Goal: Information Seeking & Learning: Learn about a topic

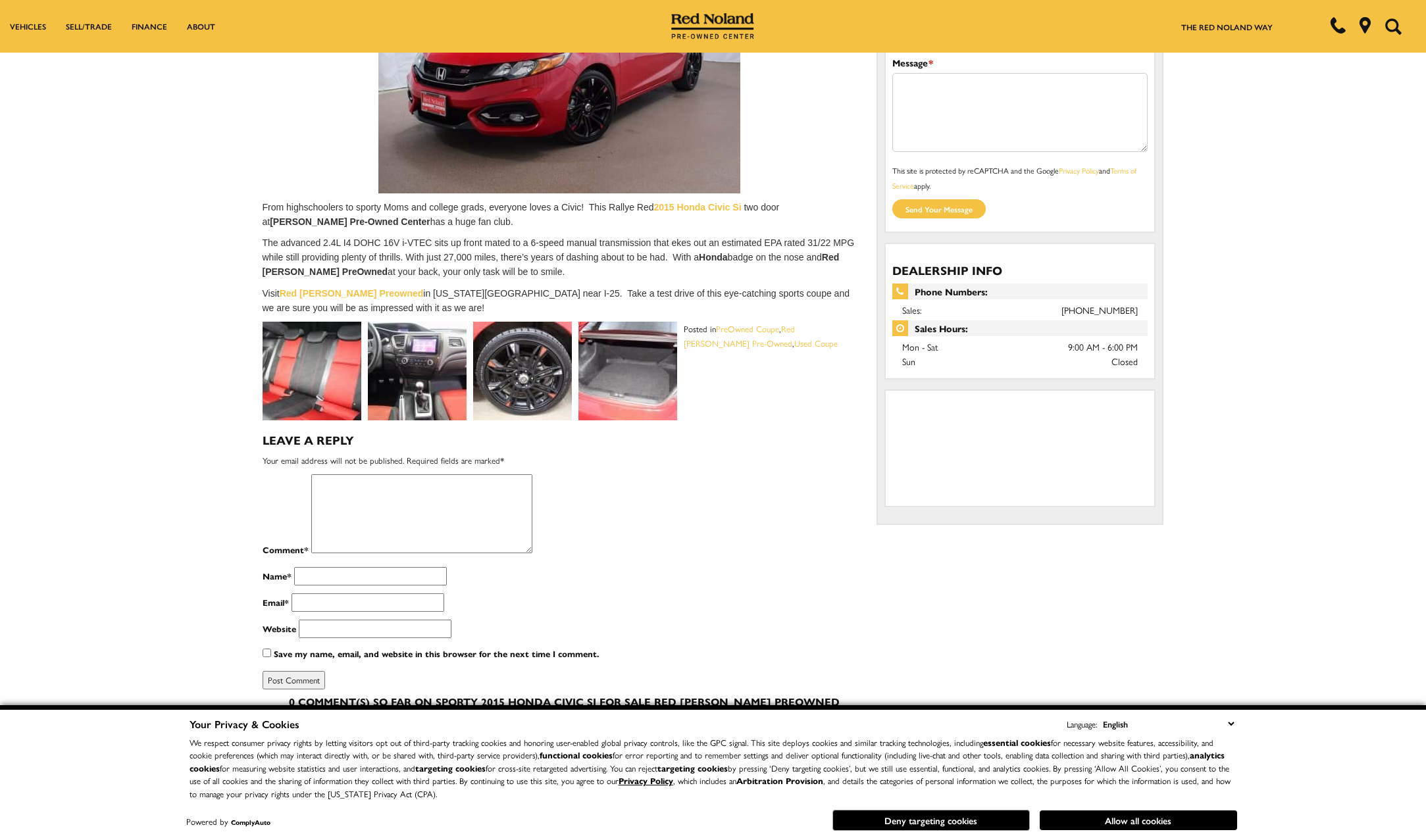
scroll to position [263, 0]
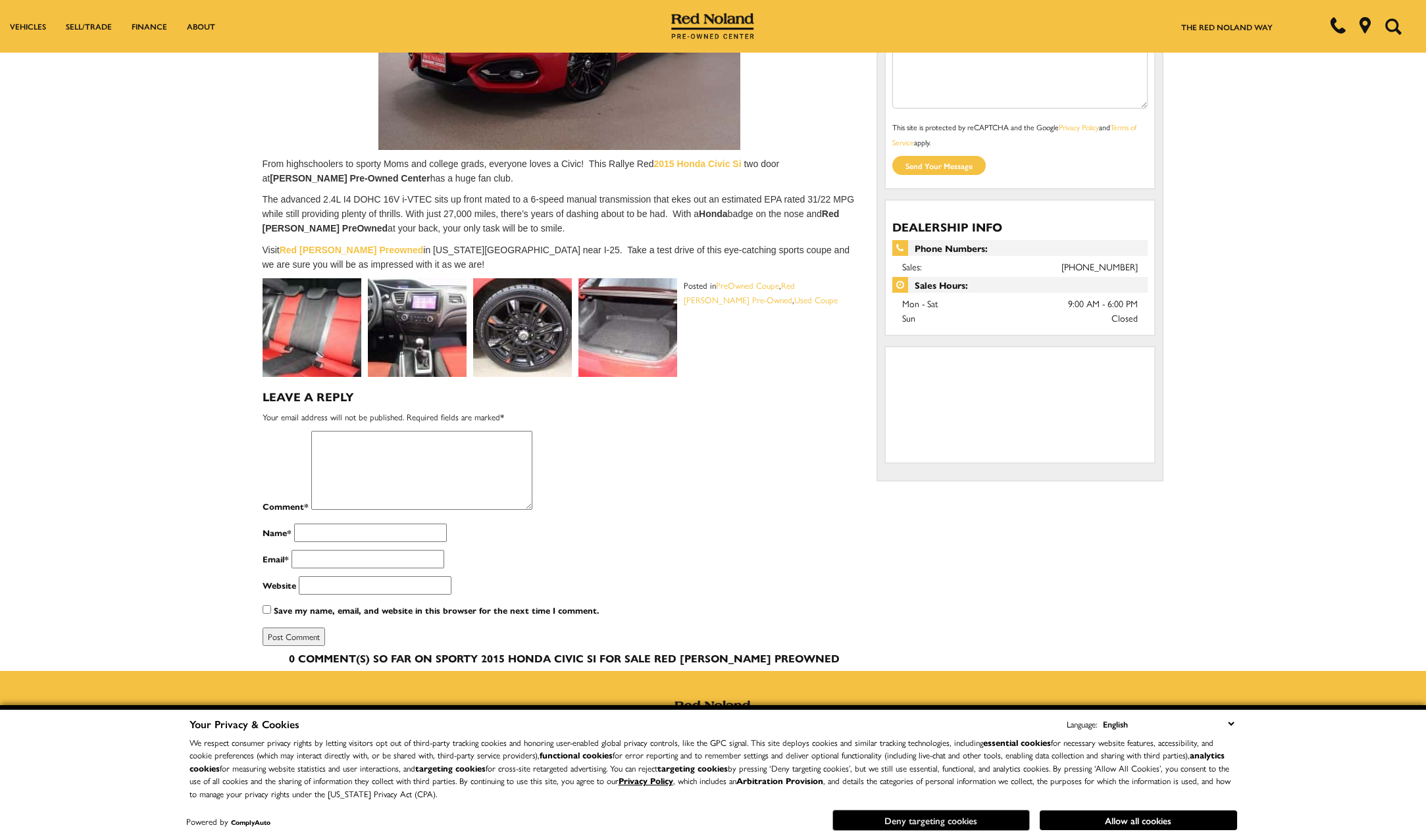
click at [958, 819] on button "Deny targeting cookies" at bounding box center [931, 821] width 198 height 21
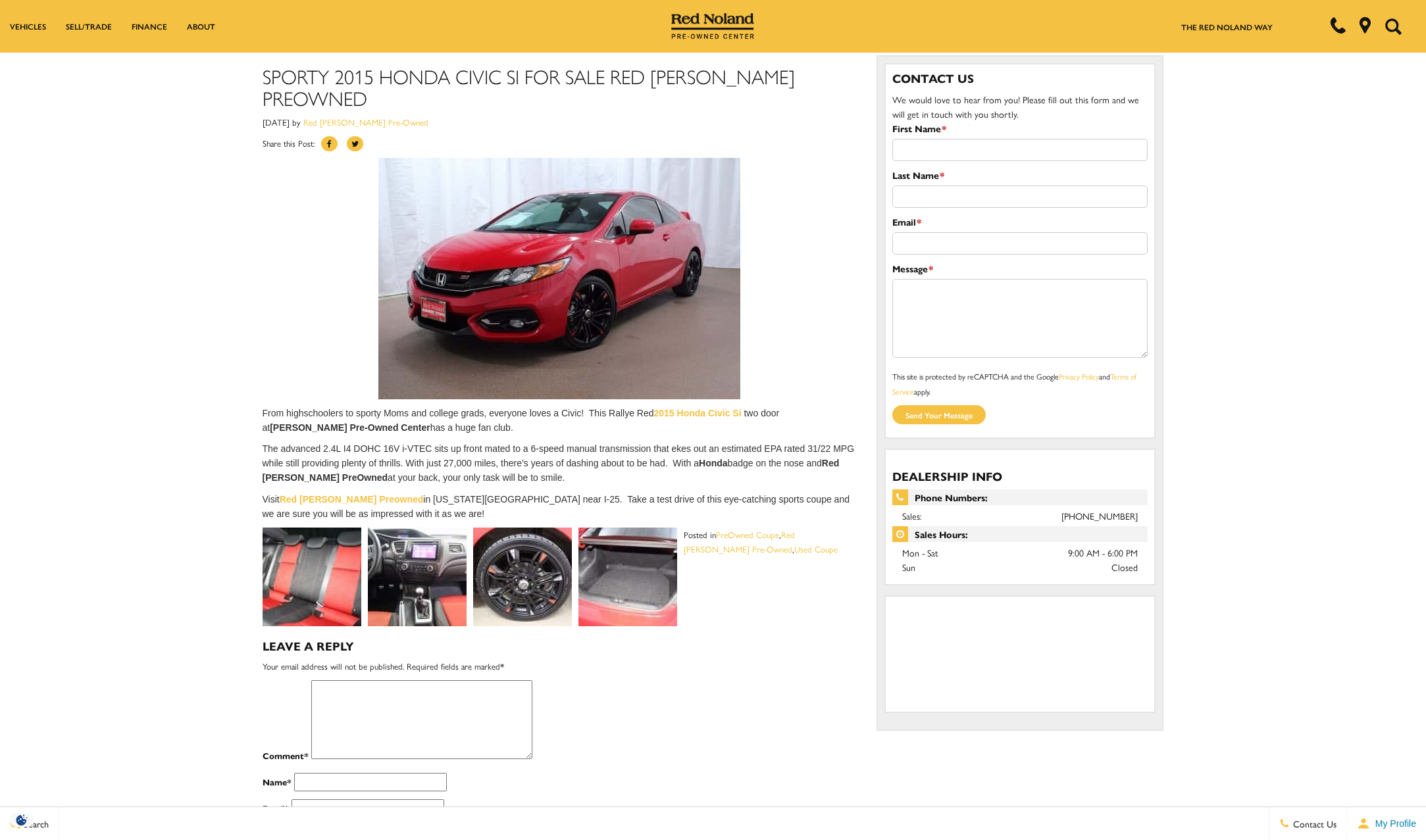
scroll to position [0, 0]
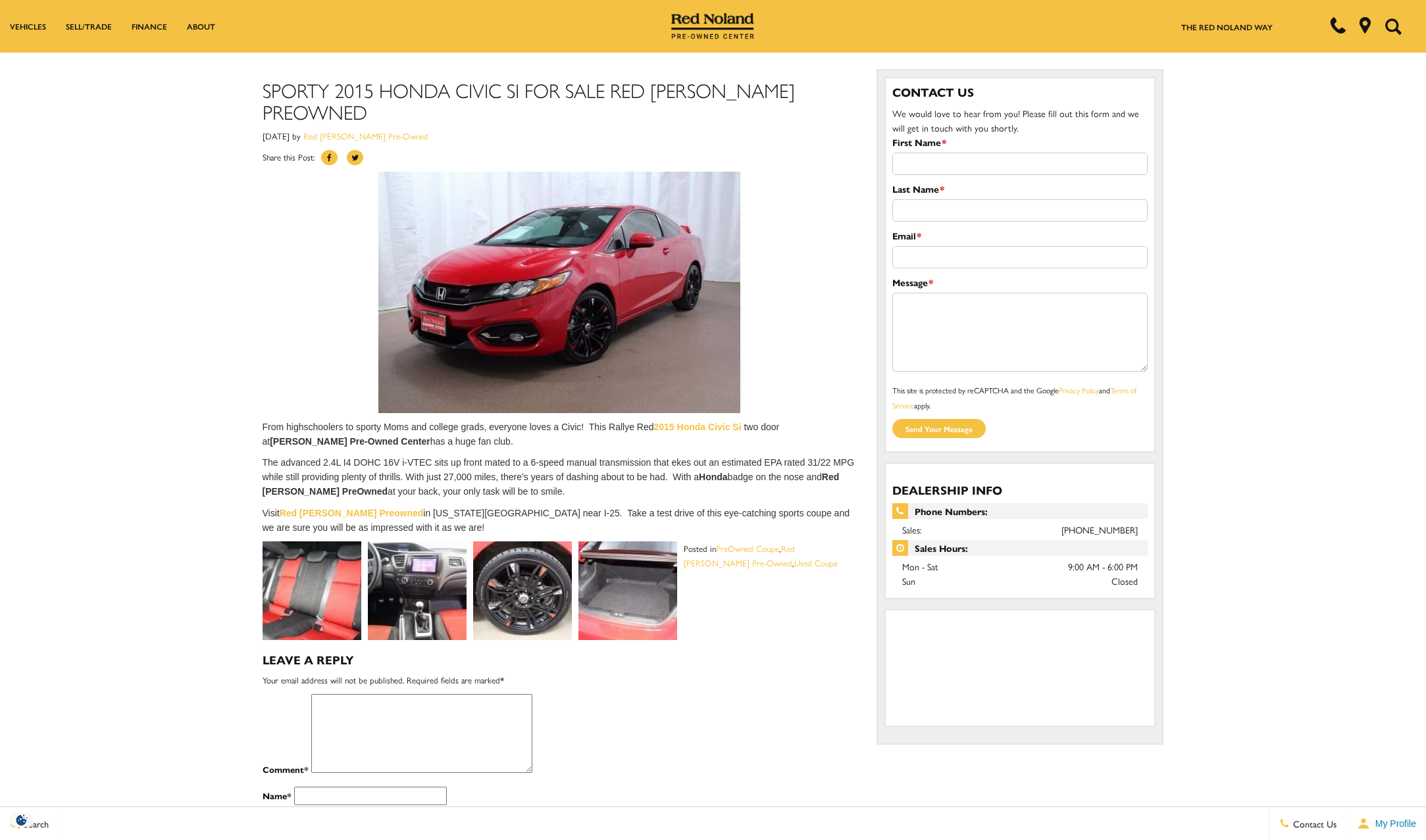
click at [333, 564] on img at bounding box center [312, 591] width 99 height 99
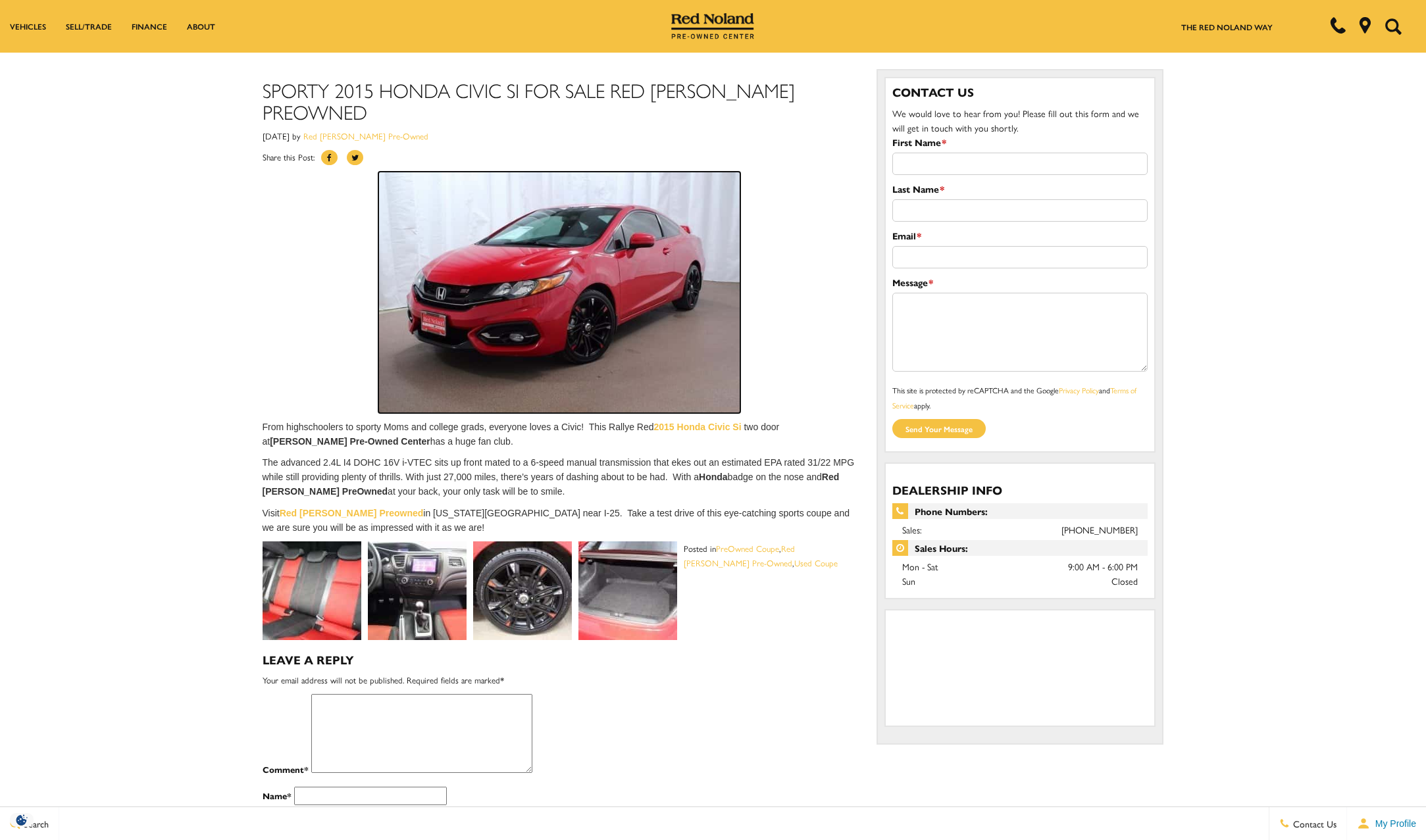
click at [548, 253] on img at bounding box center [560, 292] width 362 height 241
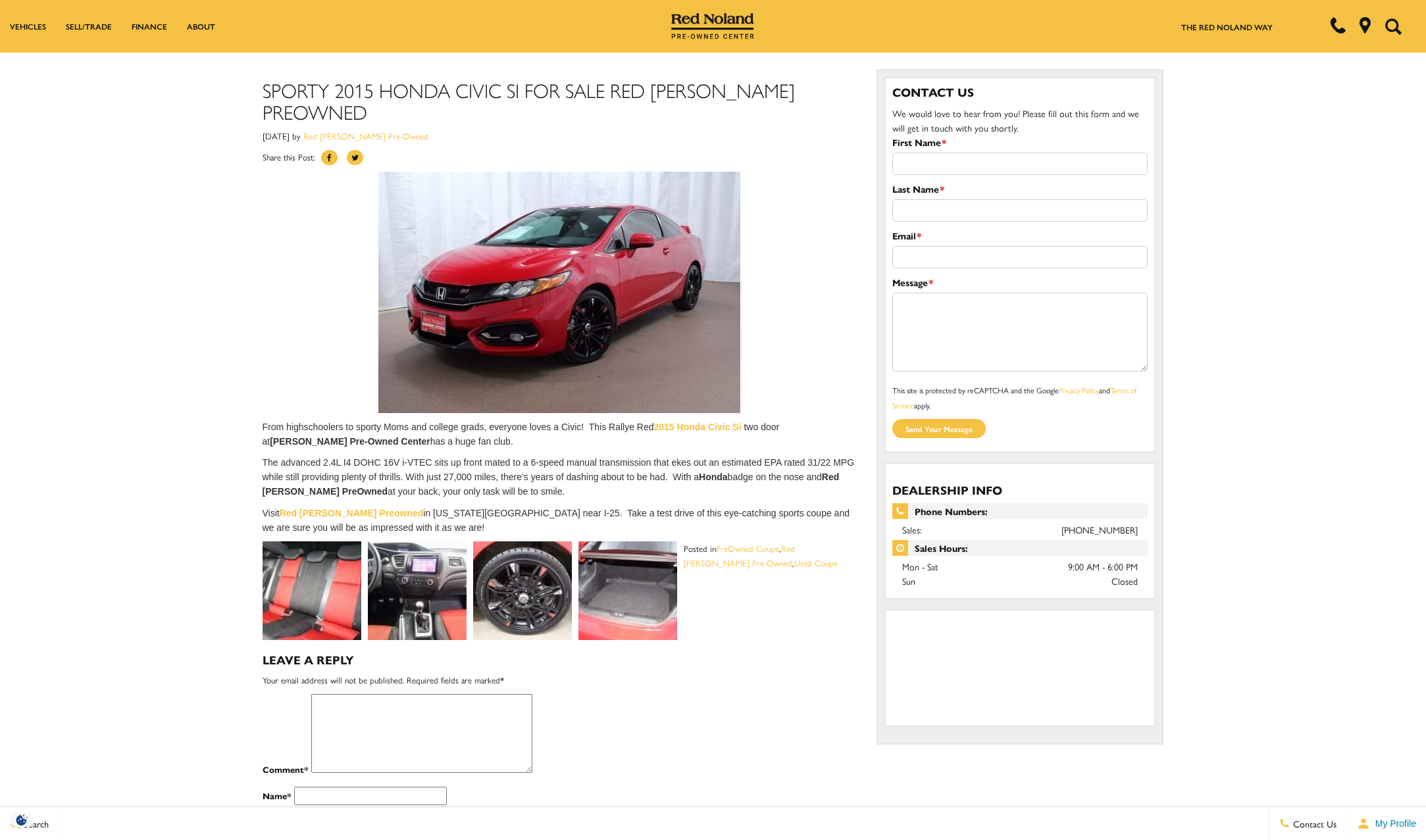
click at [315, 568] on img at bounding box center [312, 591] width 99 height 99
click at [632, 580] on img at bounding box center [628, 591] width 99 height 99
